Goal: Task Accomplishment & Management: Manage account settings

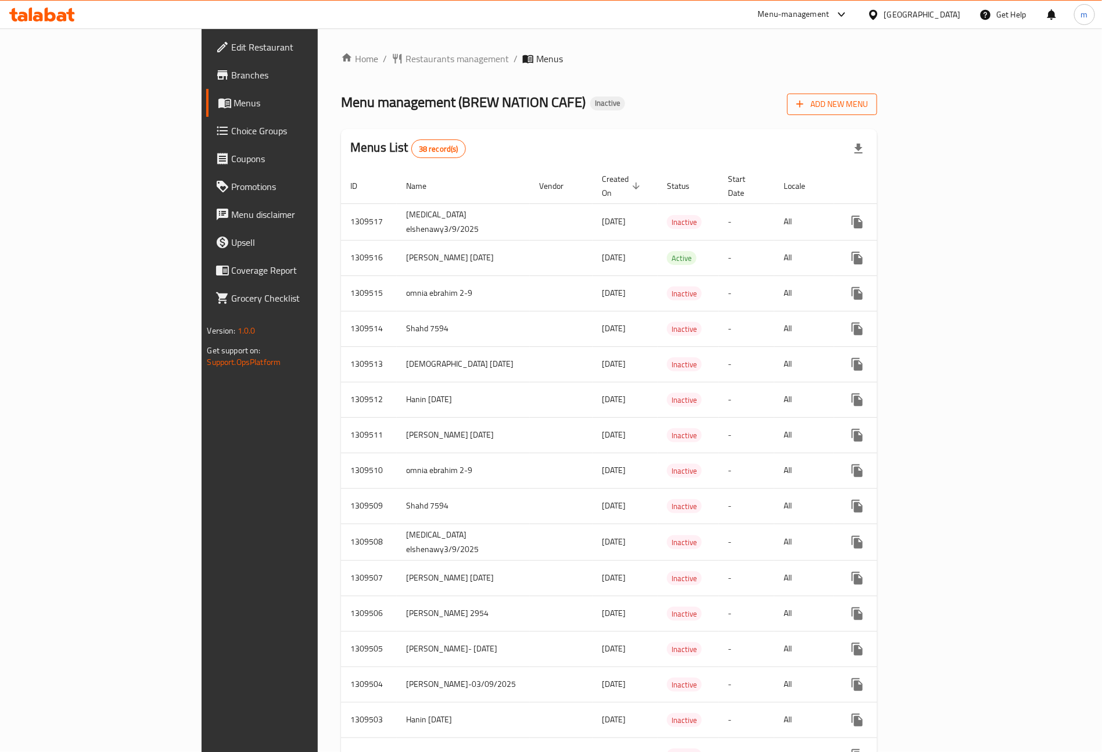
click at [868, 107] on span "Add New Menu" at bounding box center [831, 104] width 71 height 15
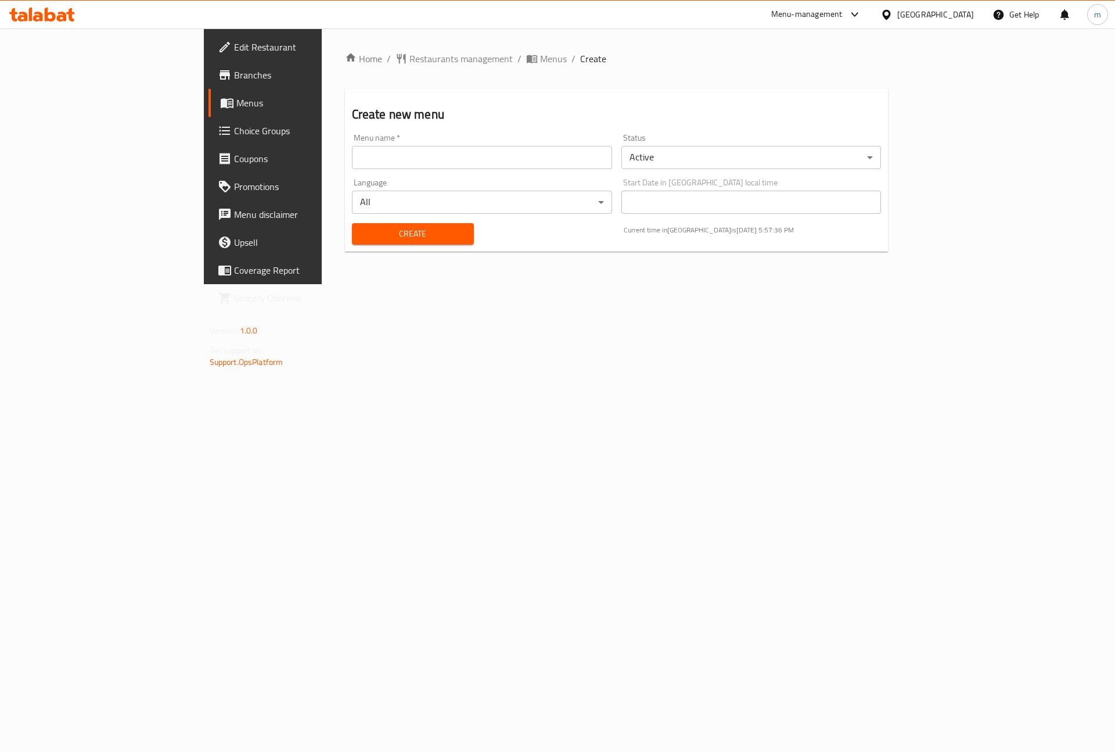
click at [416, 152] on input "text" at bounding box center [482, 157] width 260 height 23
click at [352, 157] on input "[PERSON_NAME] [DATE]" at bounding box center [482, 157] width 260 height 23
drag, startPoint x: 319, startPoint y: 157, endPoint x: 278, endPoint y: 157, distance: 41.8
click at [352, 157] on input "[PERSON_NAME] [DATE]" at bounding box center [482, 157] width 260 height 23
type input "[PERSON_NAME] [DATE]"
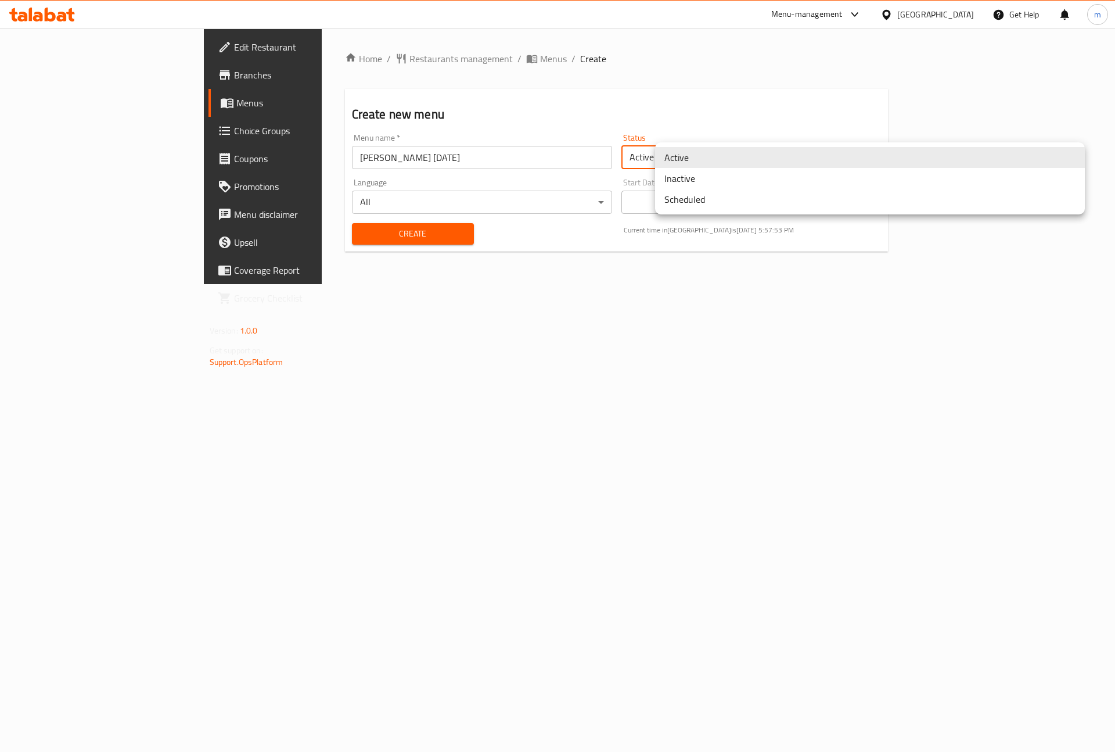
click at [689, 157] on body "​ Menu-management [GEOGRAPHIC_DATA] Get Help m Edit Restaurant Branches Menus C…" at bounding box center [557, 389] width 1115 height 723
click at [750, 182] on li "Inactive" at bounding box center [870, 178] width 430 height 21
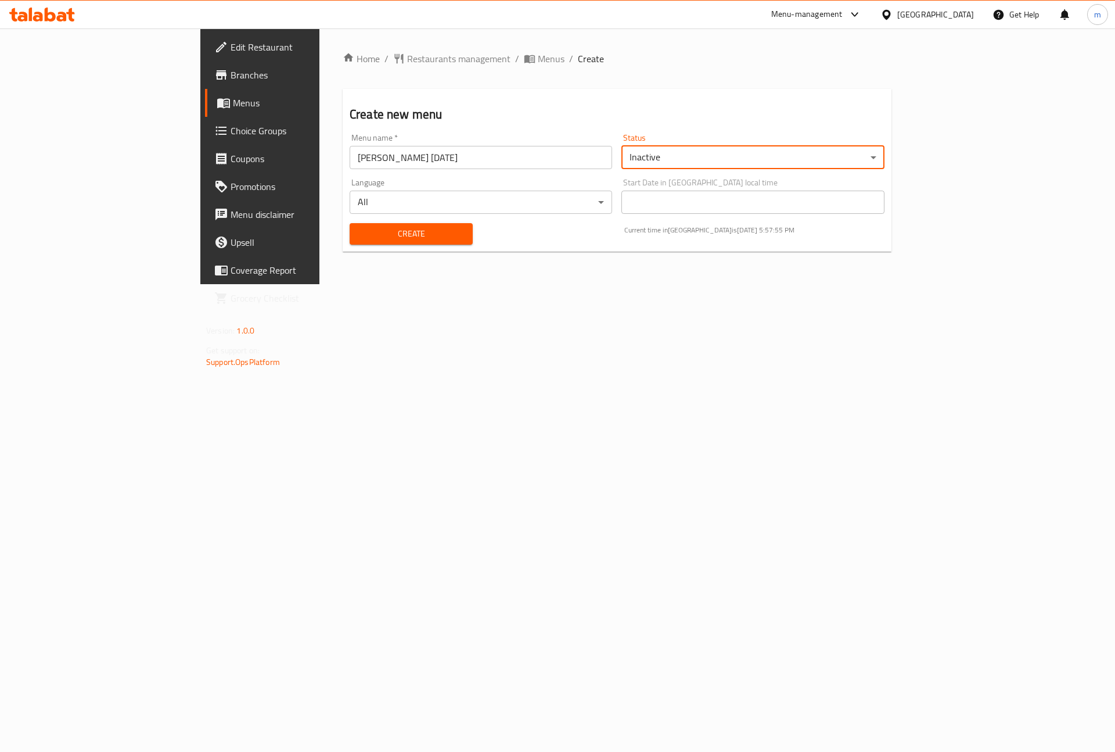
click at [446, 197] on body "​ Menu-management [GEOGRAPHIC_DATA] Get Help m Edit Restaurant Branches Menus C…" at bounding box center [557, 389] width 1115 height 723
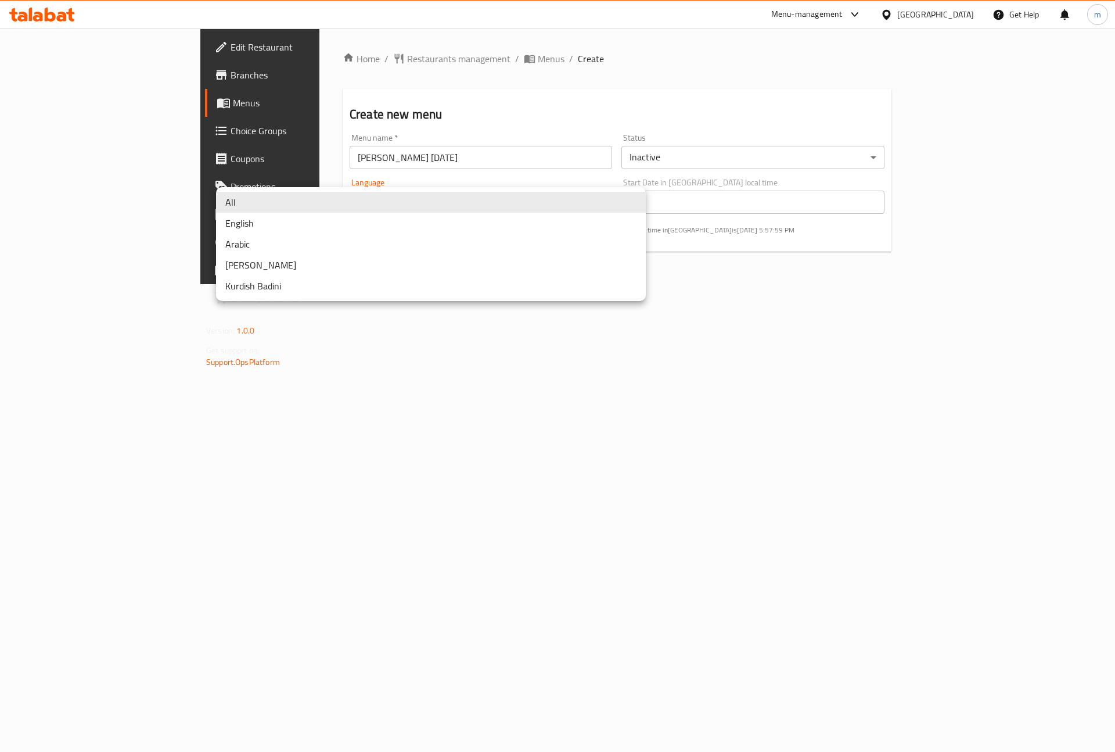
click at [475, 108] on div at bounding box center [557, 376] width 1115 height 752
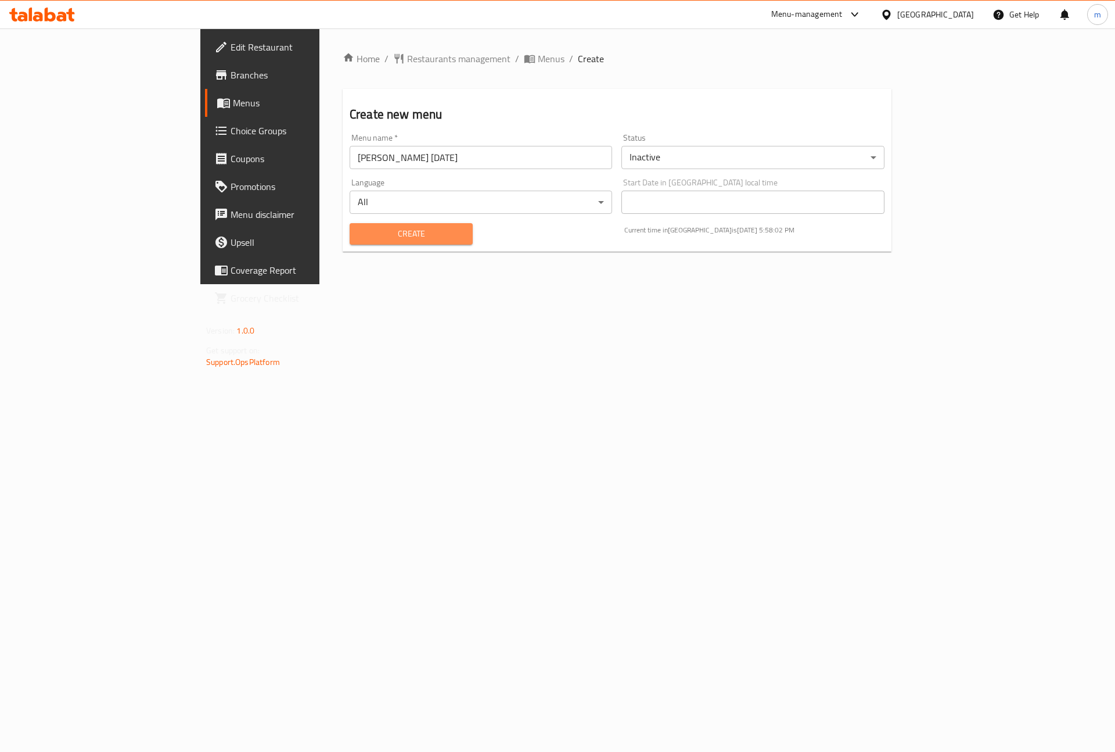
click at [360, 238] on span "Create" at bounding box center [411, 234] width 105 height 15
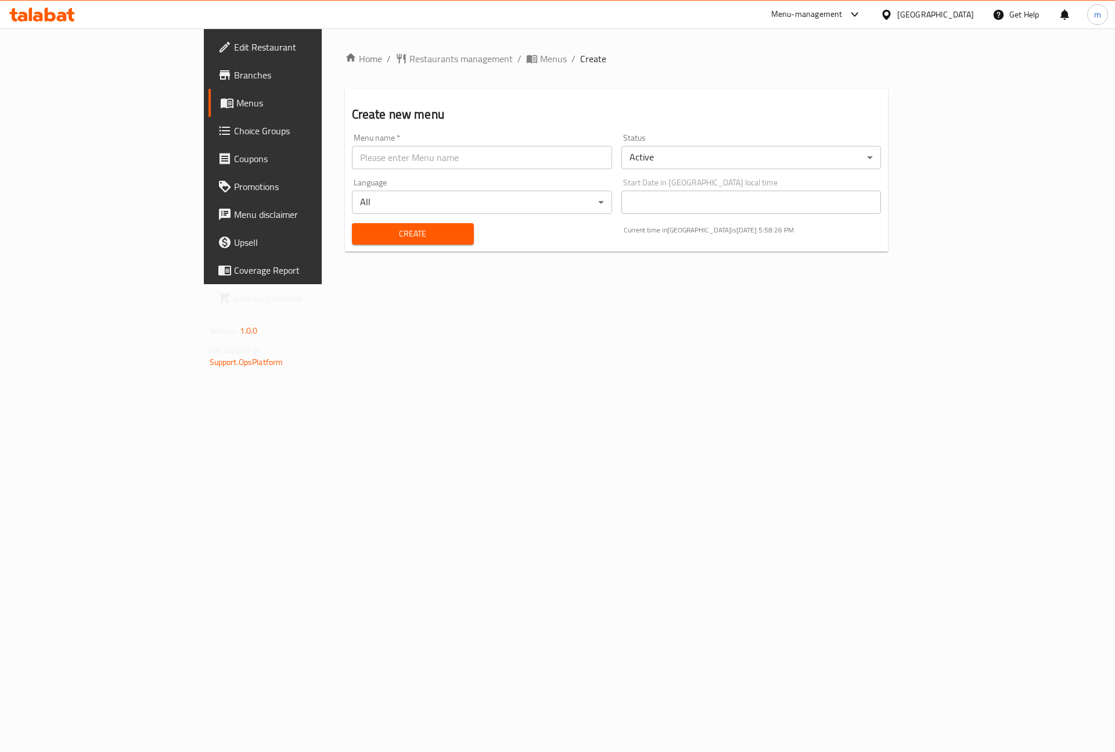
click at [898, 150] on body "​ Menu-management [GEOGRAPHIC_DATA] Get Help m Edit Restaurant Branches Menus C…" at bounding box center [557, 389] width 1115 height 723
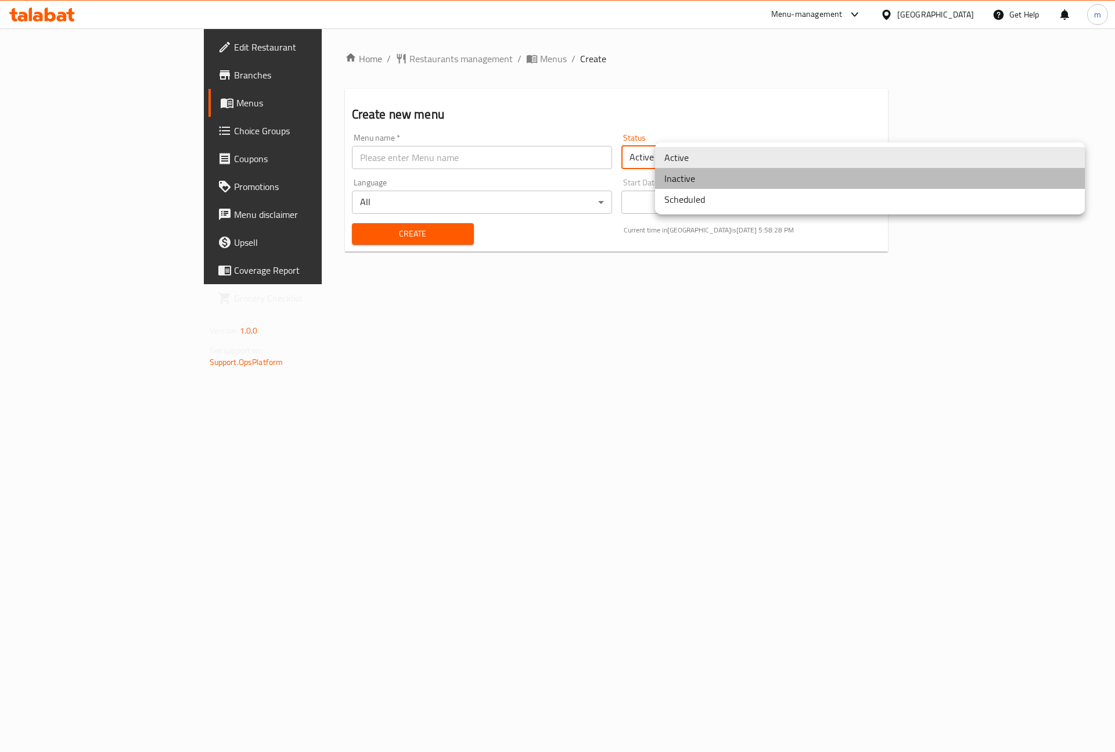
click at [790, 179] on li "Inactive" at bounding box center [870, 178] width 430 height 21
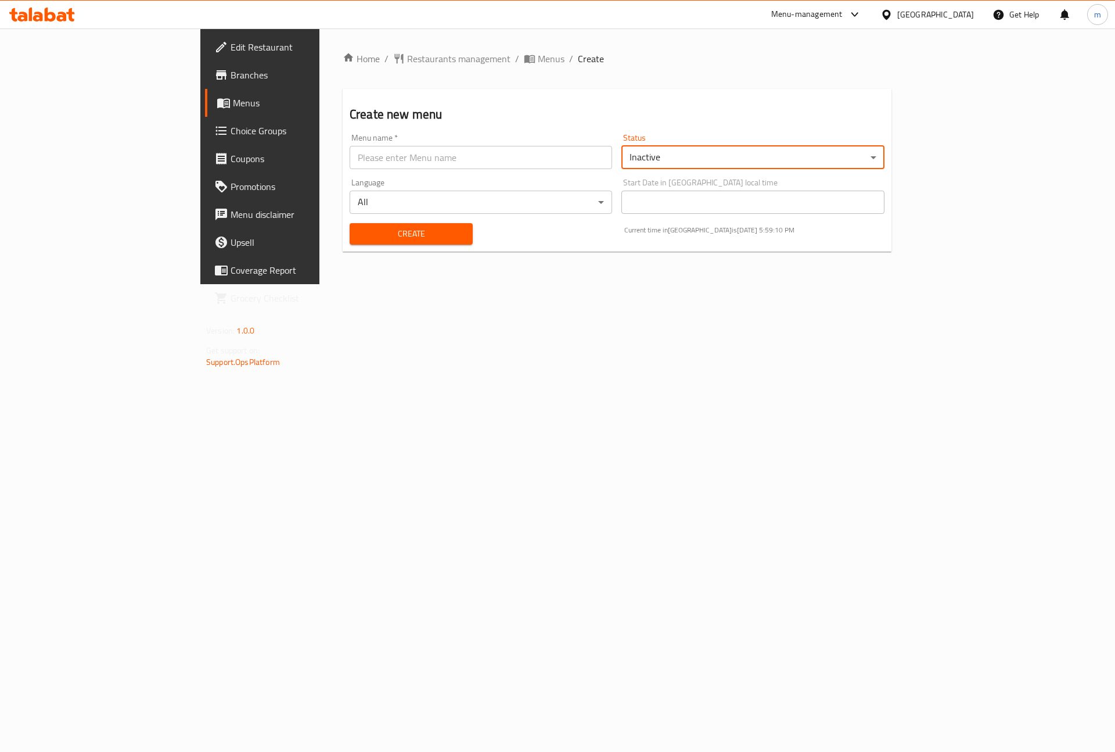
click at [233, 96] on span "Menus" at bounding box center [305, 103] width 145 height 14
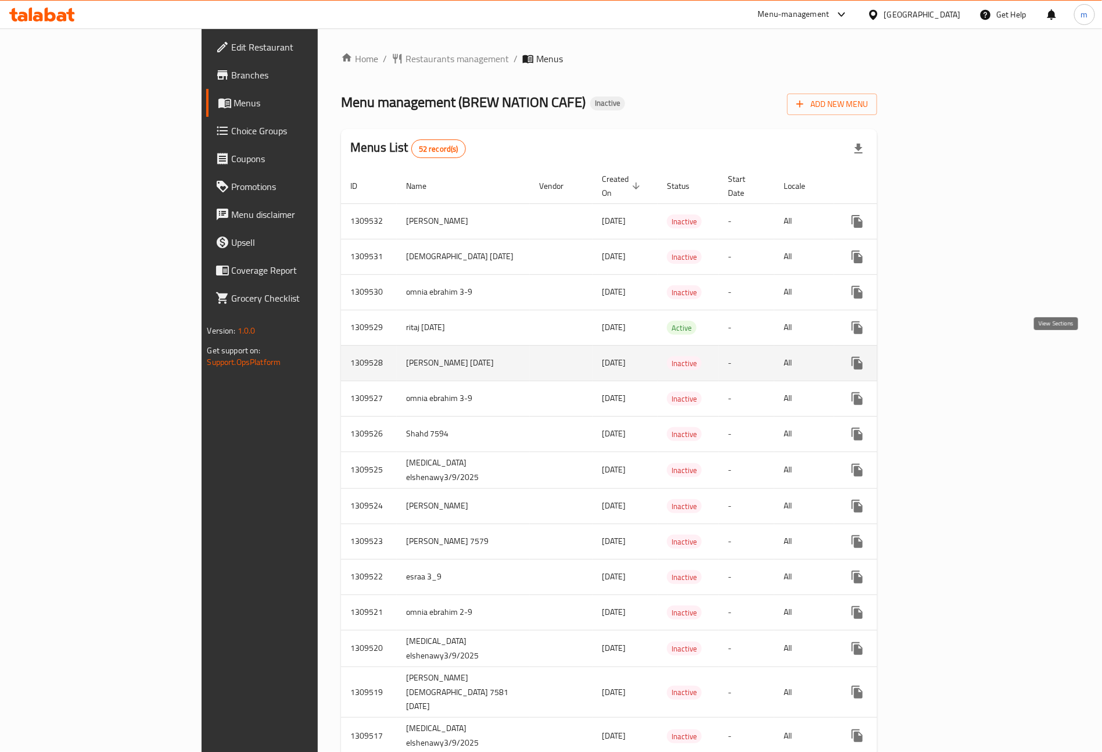
click at [948, 356] on icon "enhanced table" at bounding box center [941, 363] width 14 height 14
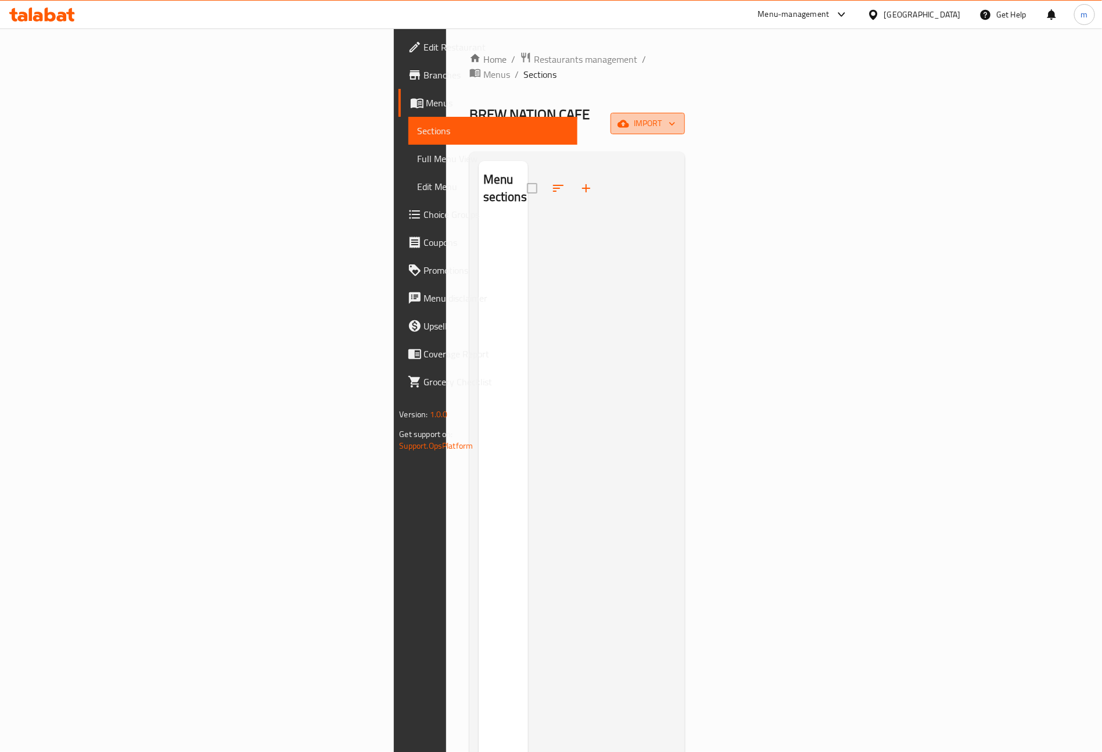
click at [675, 116] on span "import" at bounding box center [648, 123] width 56 height 15
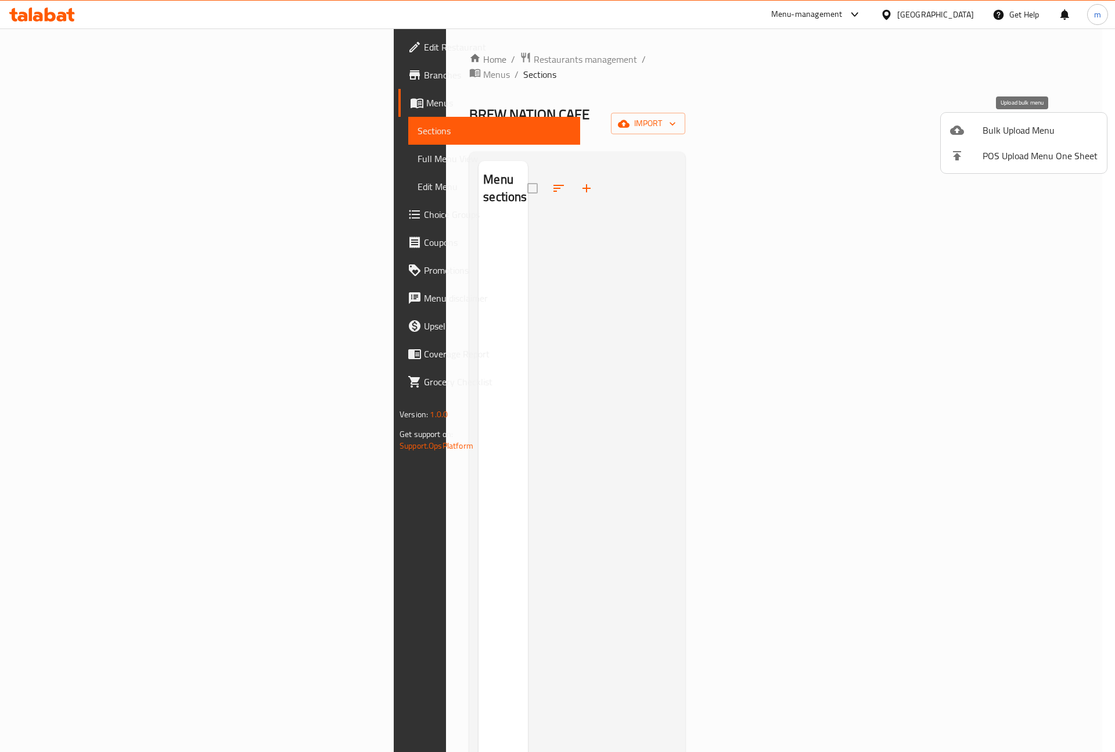
click at [1025, 127] on span "Bulk Upload Menu" at bounding box center [1040, 130] width 115 height 14
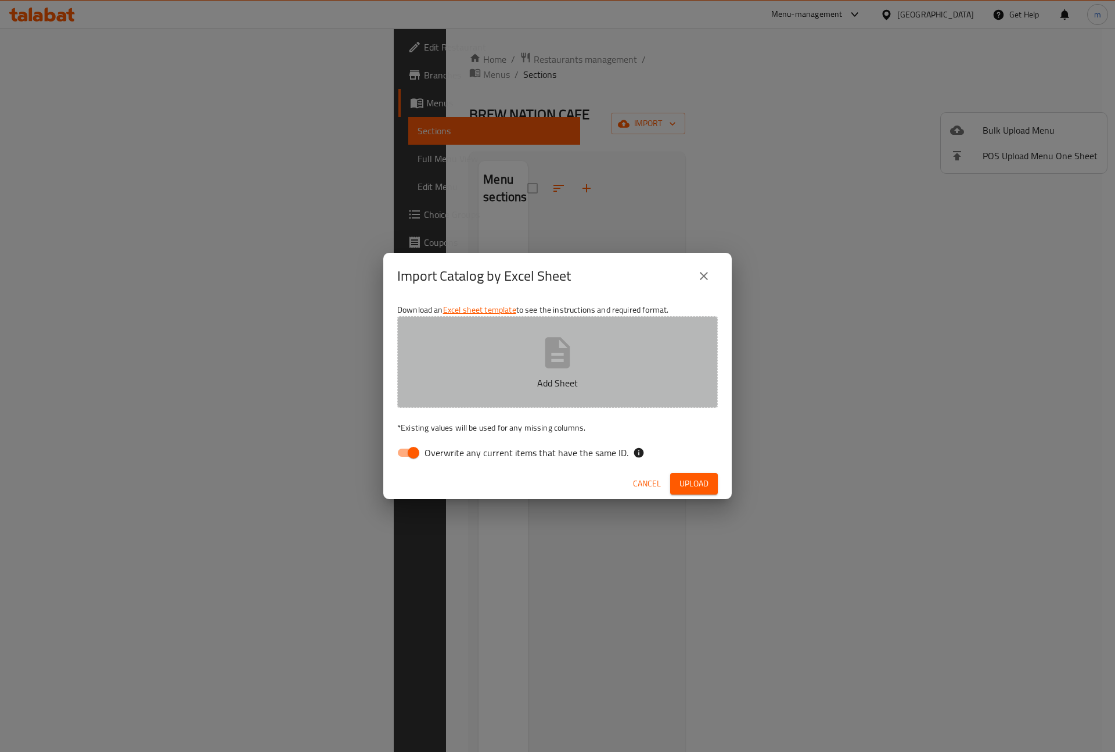
click at [608, 390] on button "Add Sheet" at bounding box center [557, 362] width 321 height 92
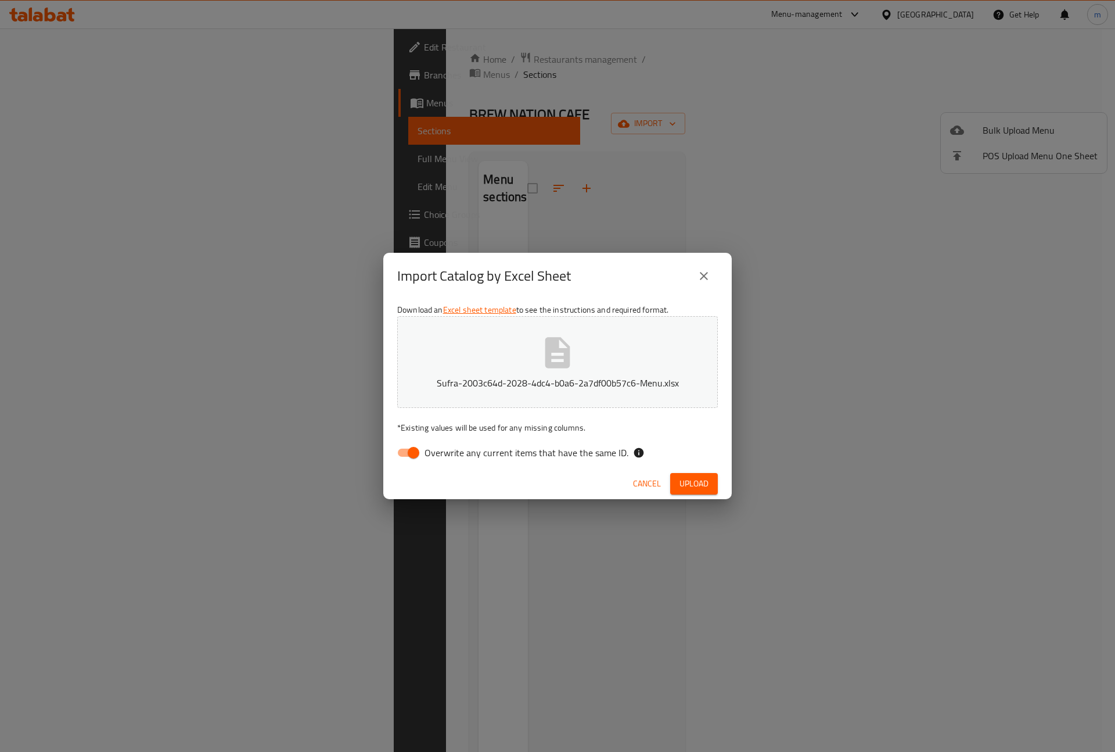
click at [685, 483] on span "Upload" at bounding box center [694, 483] width 29 height 15
click at [697, 477] on span "Upload" at bounding box center [694, 483] width 29 height 15
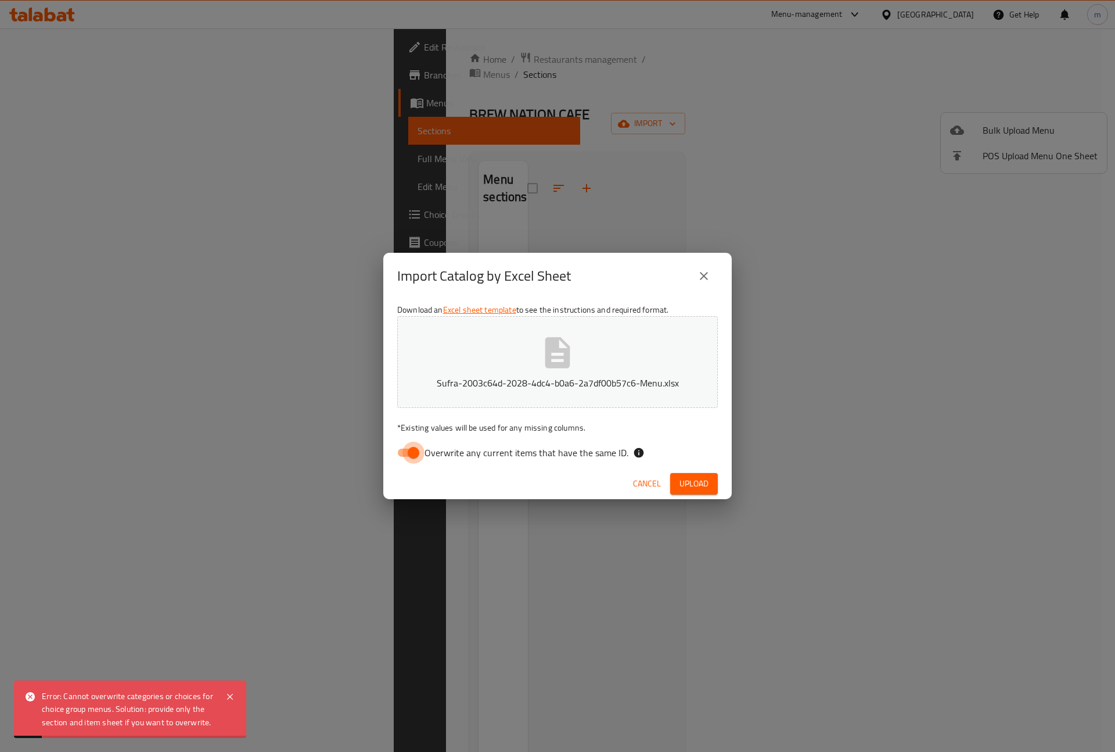
click at [410, 455] on input "Overwrite any current items that have the same ID." at bounding box center [413, 452] width 66 height 22
checkbox input "false"
click at [685, 490] on span "Upload" at bounding box center [694, 483] width 29 height 15
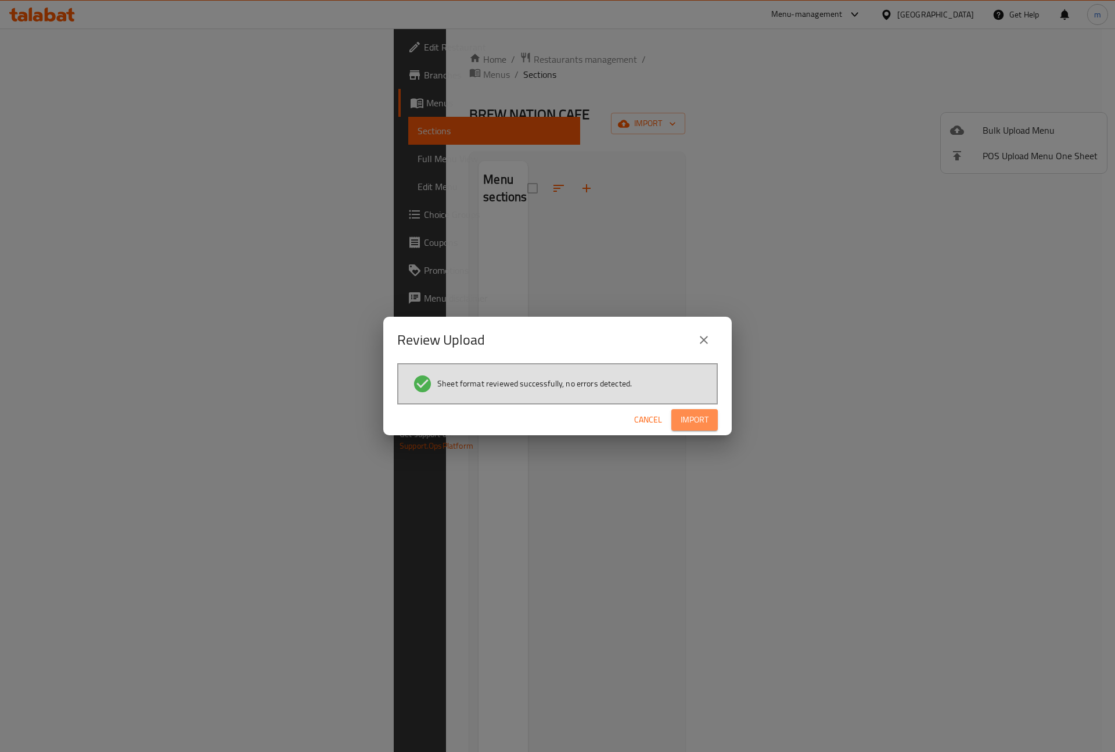
click at [699, 422] on span "Import" at bounding box center [695, 419] width 28 height 15
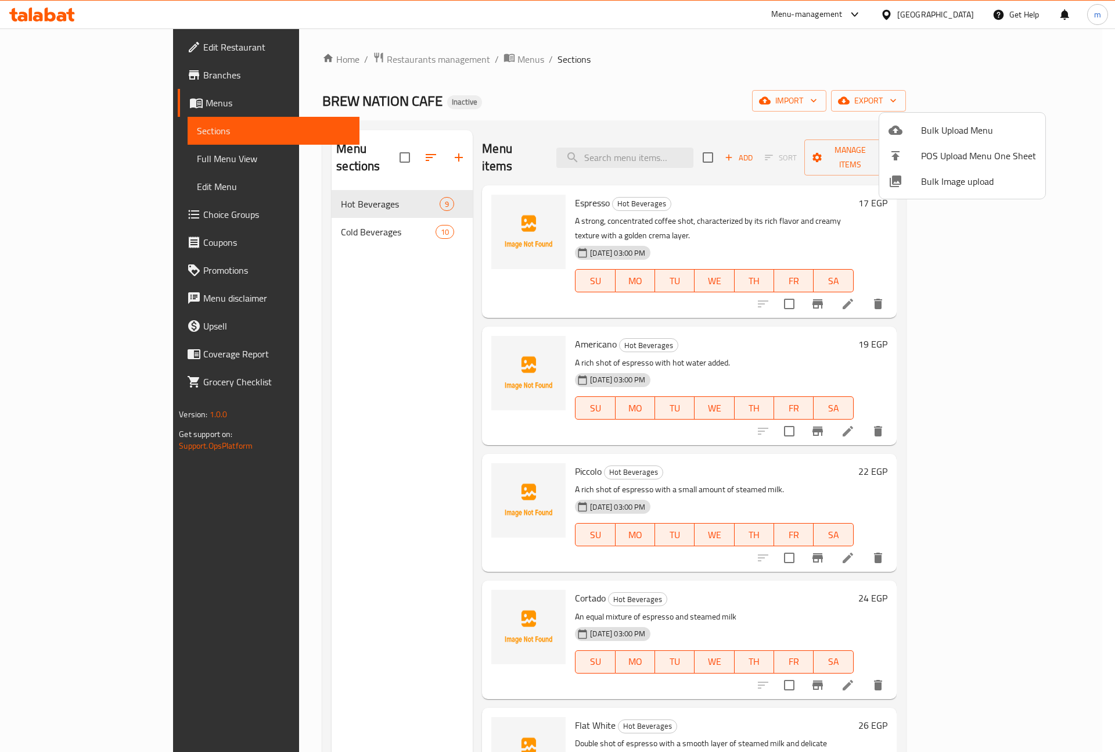
click at [431, 349] on div at bounding box center [557, 376] width 1115 height 752
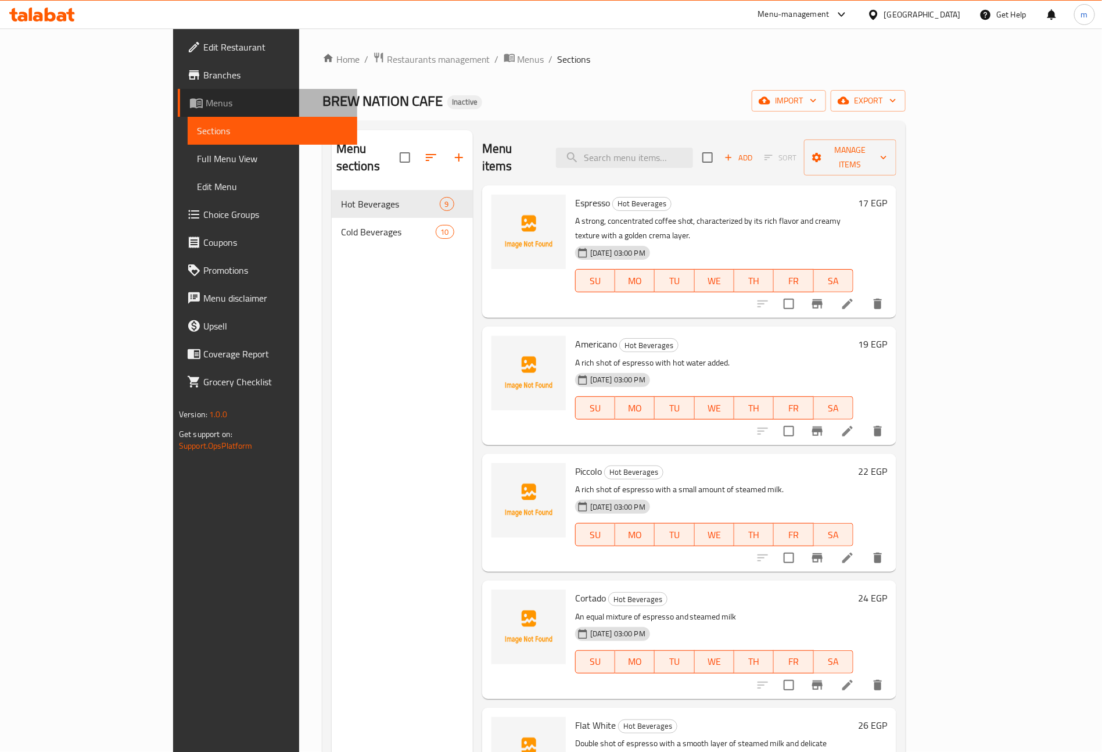
click at [178, 94] on link "Menus" at bounding box center [267, 103] width 179 height 28
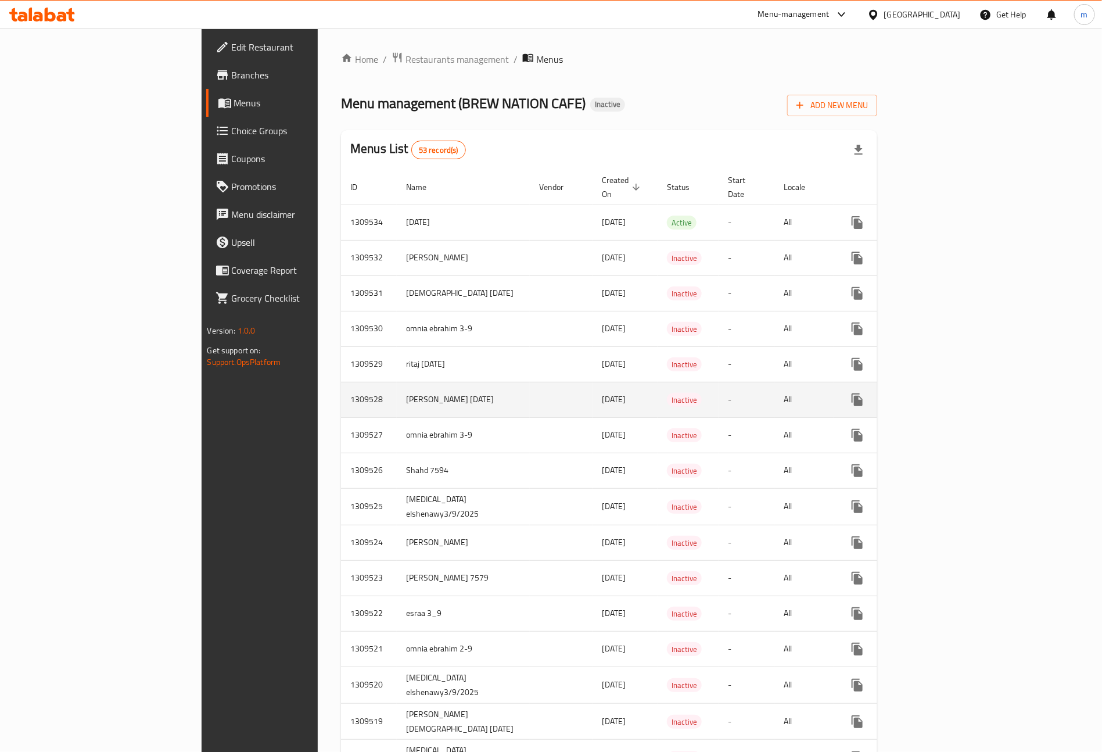
click at [592, 382] on td "[DATE]" at bounding box center [624, 399] width 65 height 35
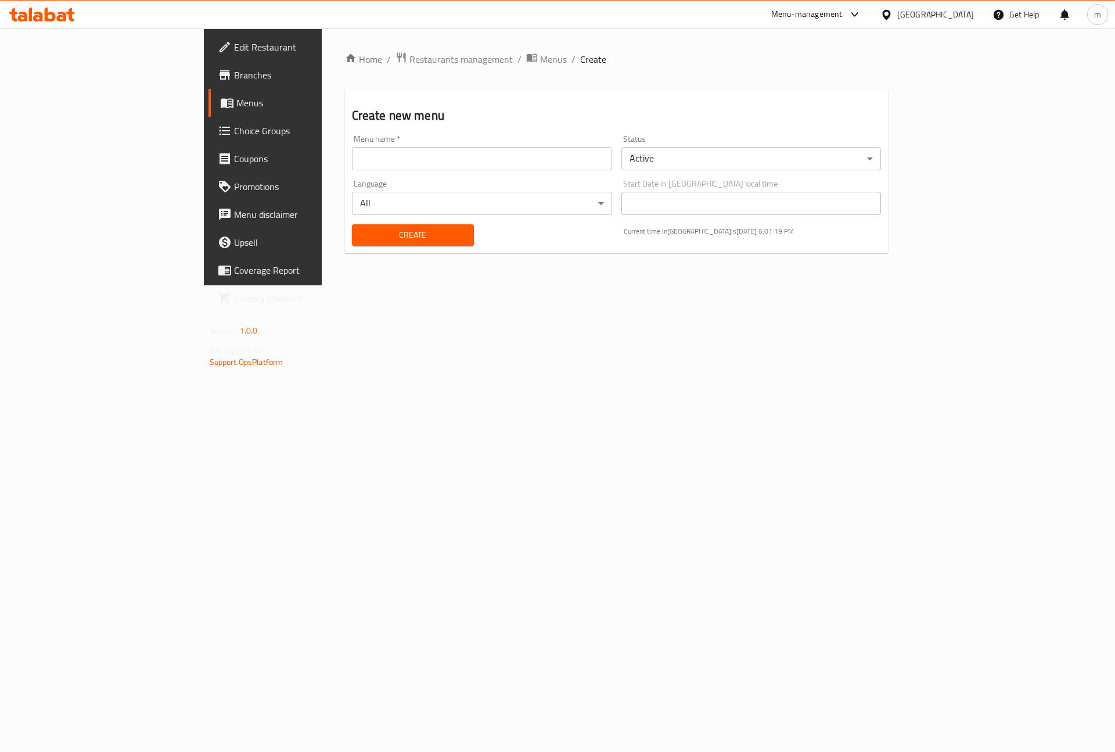
click at [322, 285] on div "Home / Restaurants management / Menus / Create Create new menu Menu name   * Me…" at bounding box center [617, 156] width 590 height 257
click at [236, 98] on span "Menus" at bounding box center [308, 103] width 145 height 14
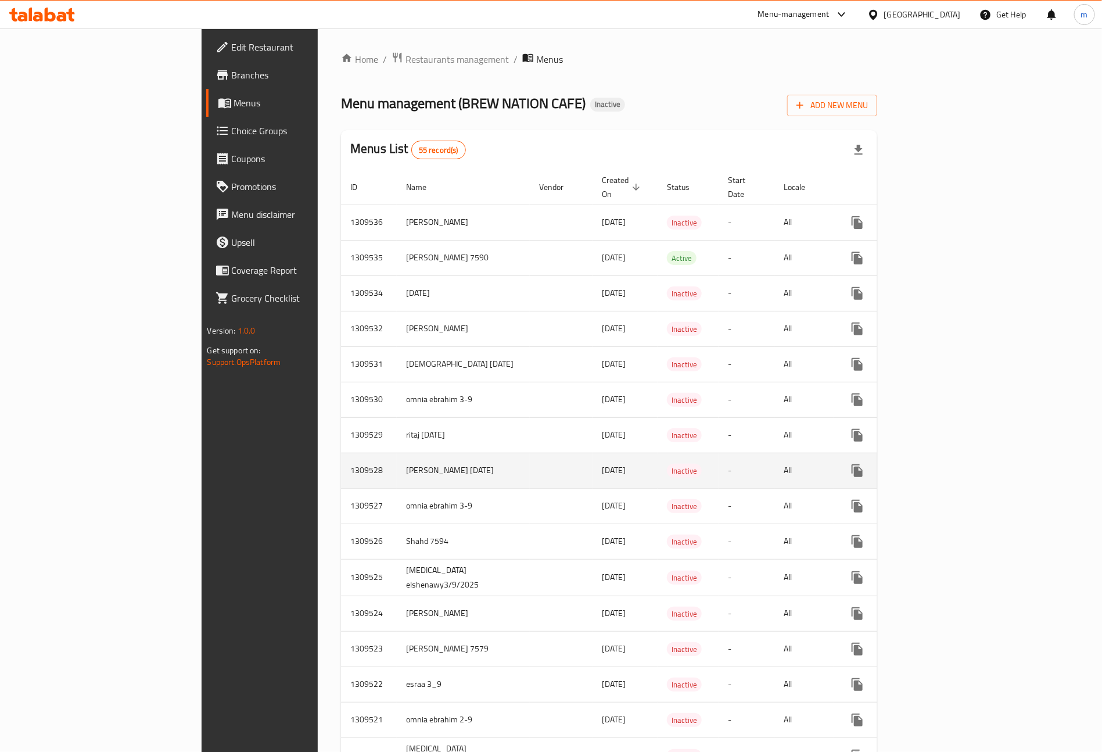
click at [592, 470] on td "[DATE]" at bounding box center [624, 469] width 65 height 35
click at [955, 464] on link "enhanced table" at bounding box center [941, 471] width 28 height 28
